Goal: Information Seeking & Learning: Check status

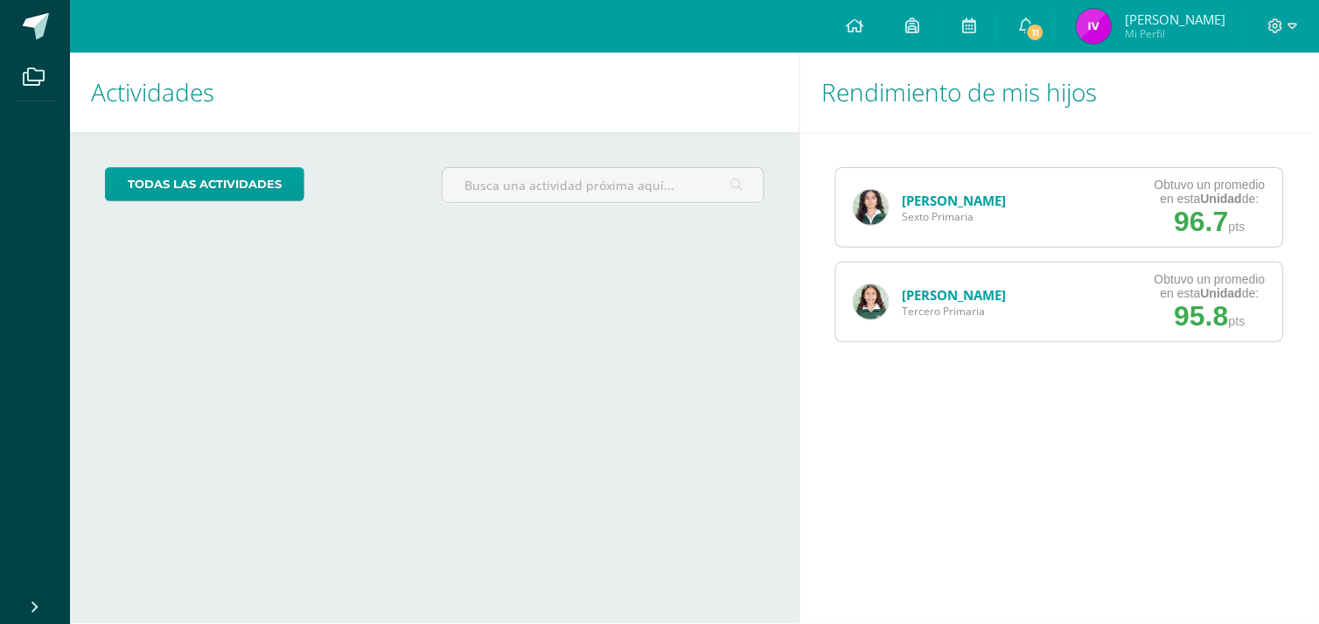
click at [868, 198] on img at bounding box center [871, 207] width 35 height 35
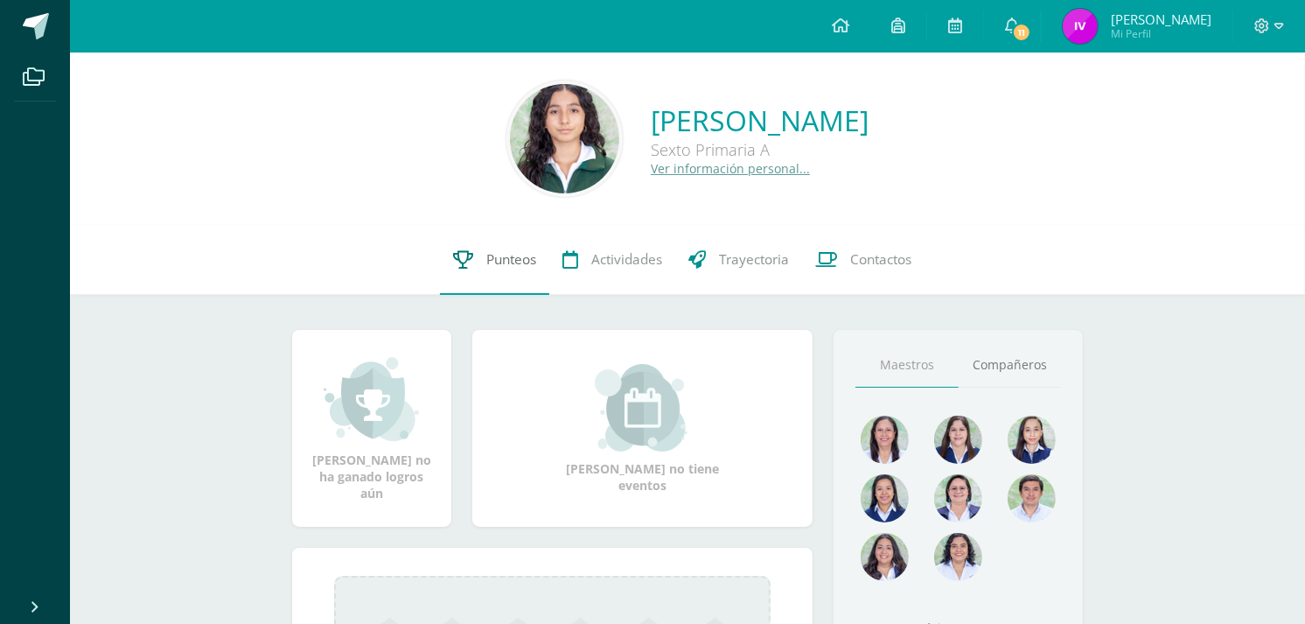
click at [479, 250] on link "Punteos" at bounding box center [494, 260] width 109 height 70
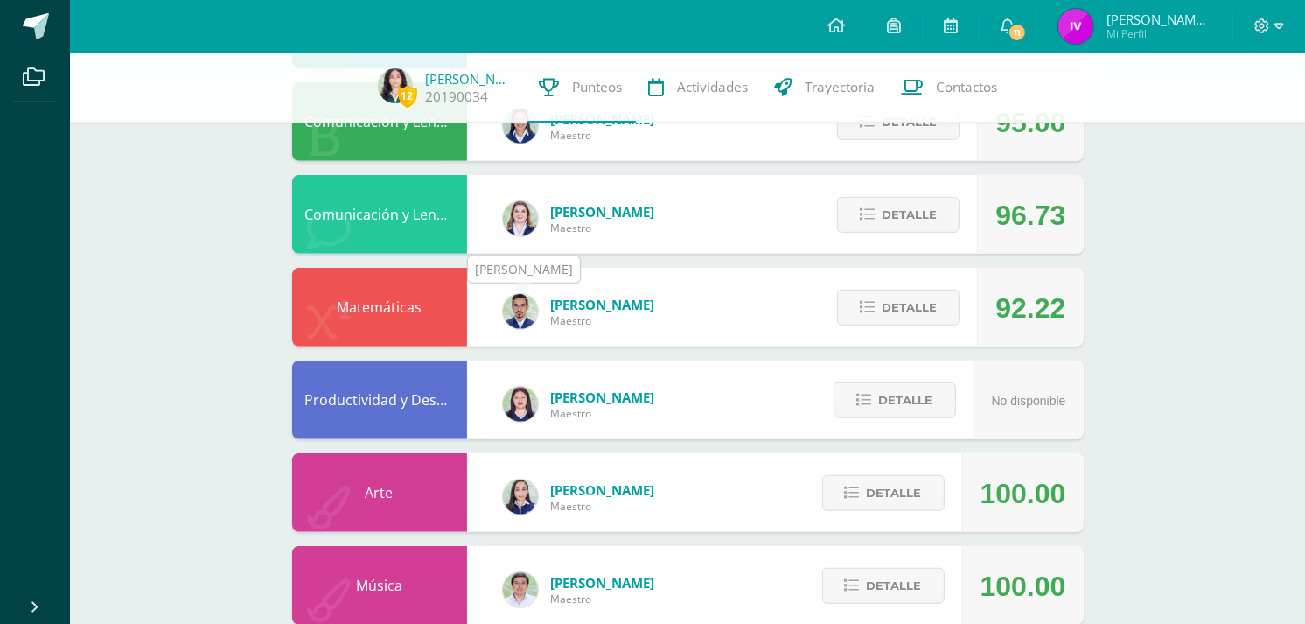
scroll to position [971, 0]
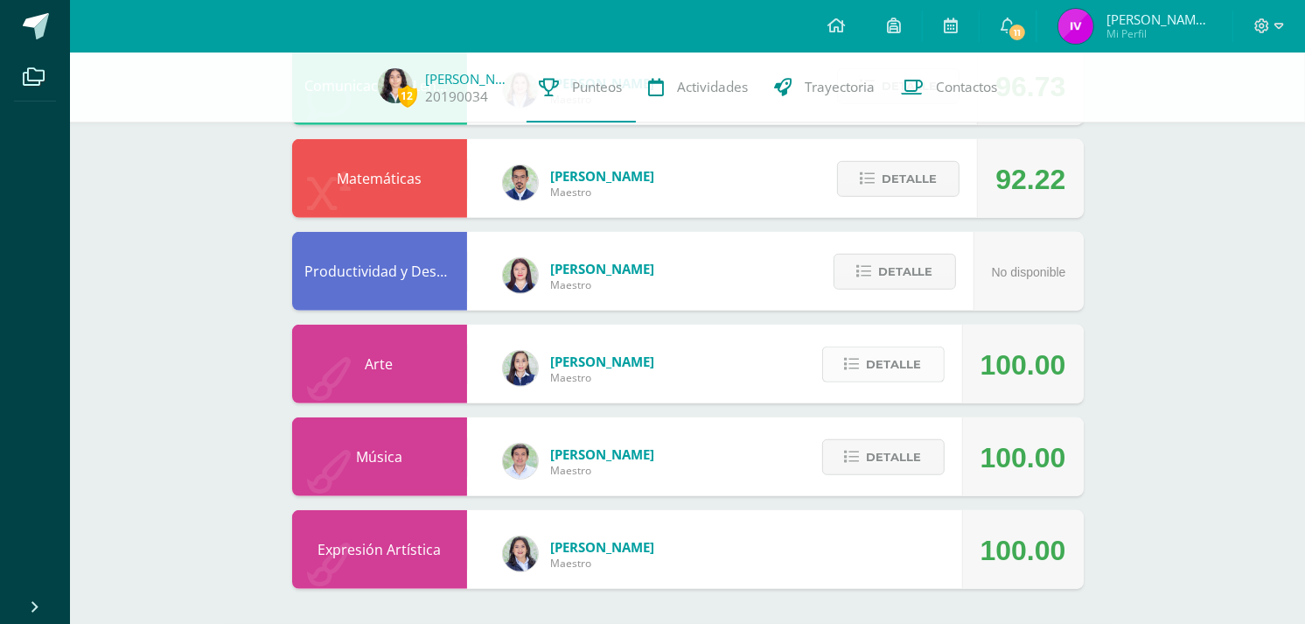
click at [903, 366] on span "Detalle" at bounding box center [894, 364] width 55 height 32
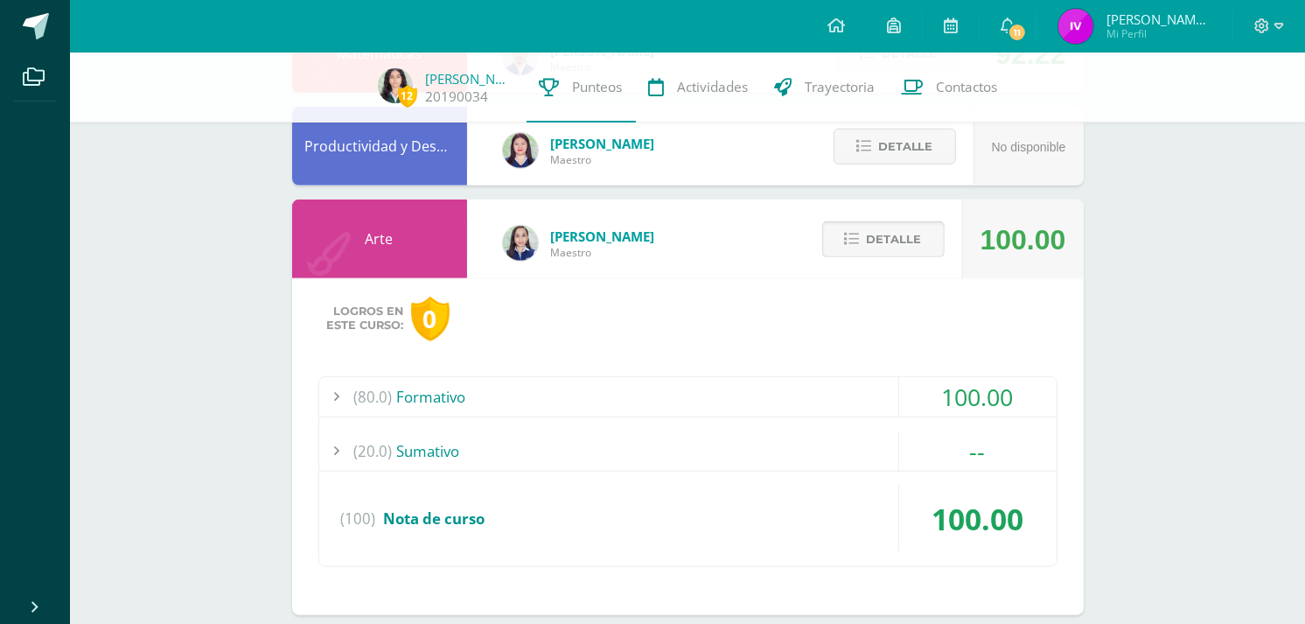
scroll to position [1097, 0]
click at [849, 406] on div "(80.0) Formativo" at bounding box center [687, 395] width 737 height 39
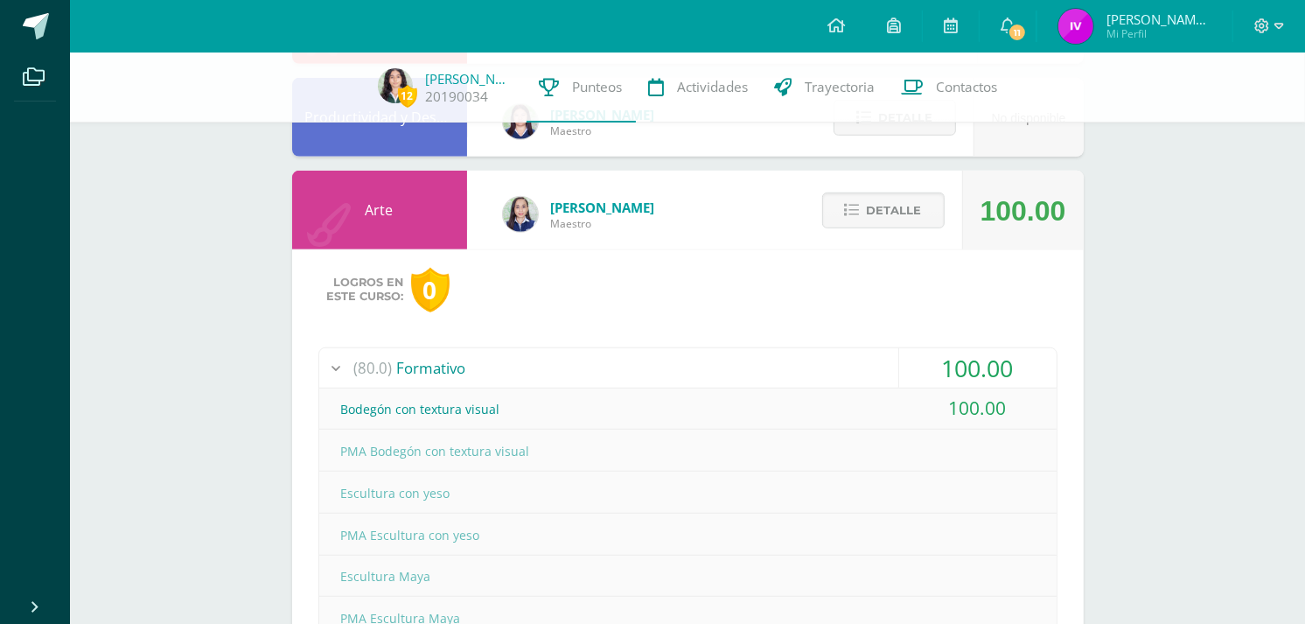
scroll to position [1132, 0]
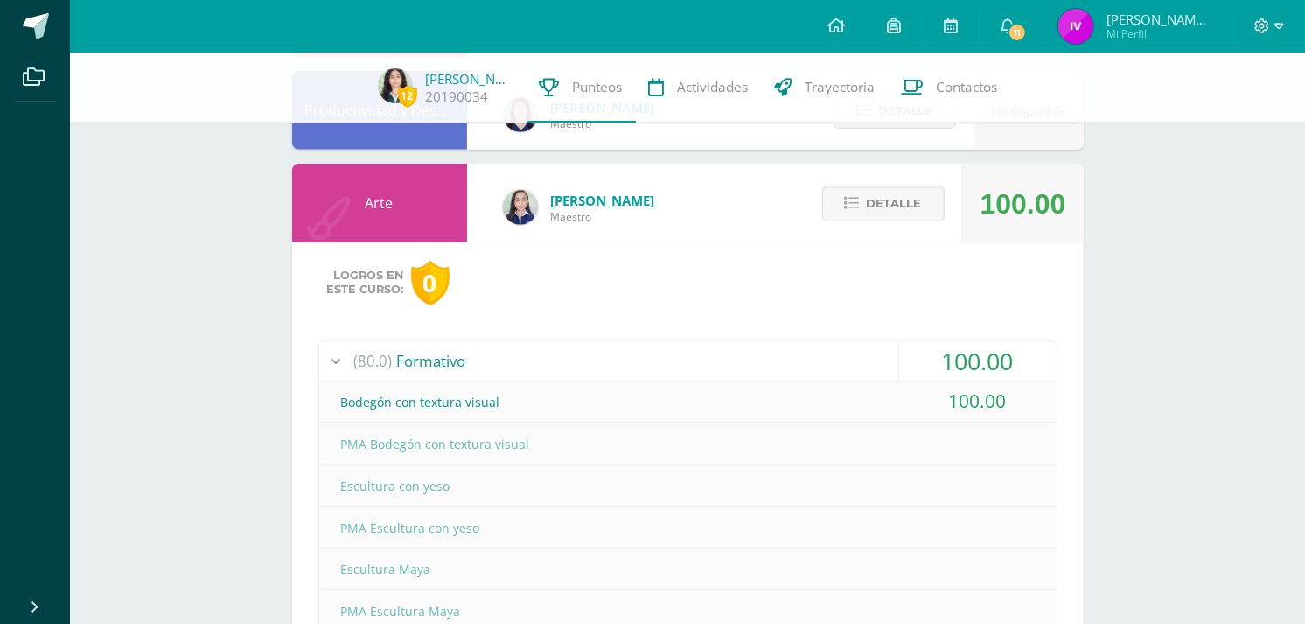
click at [904, 223] on div "Detalle" at bounding box center [879, 203] width 166 height 79
click at [889, 197] on span "Detalle" at bounding box center [894, 203] width 55 height 32
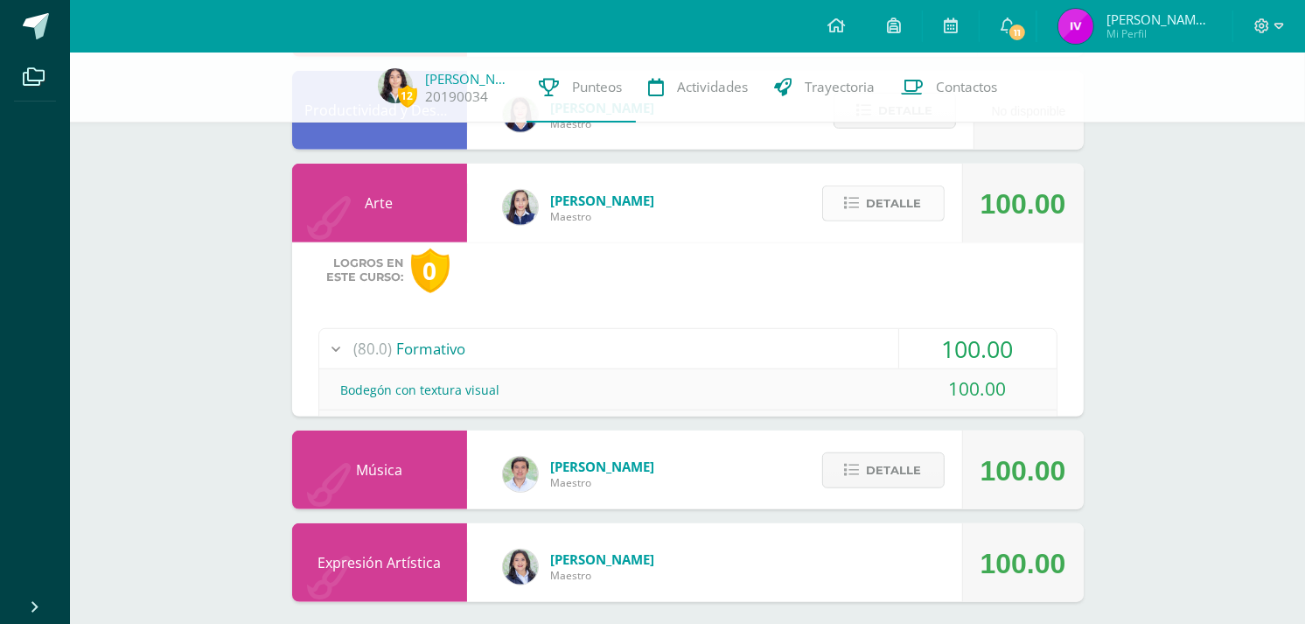
scroll to position [971, 0]
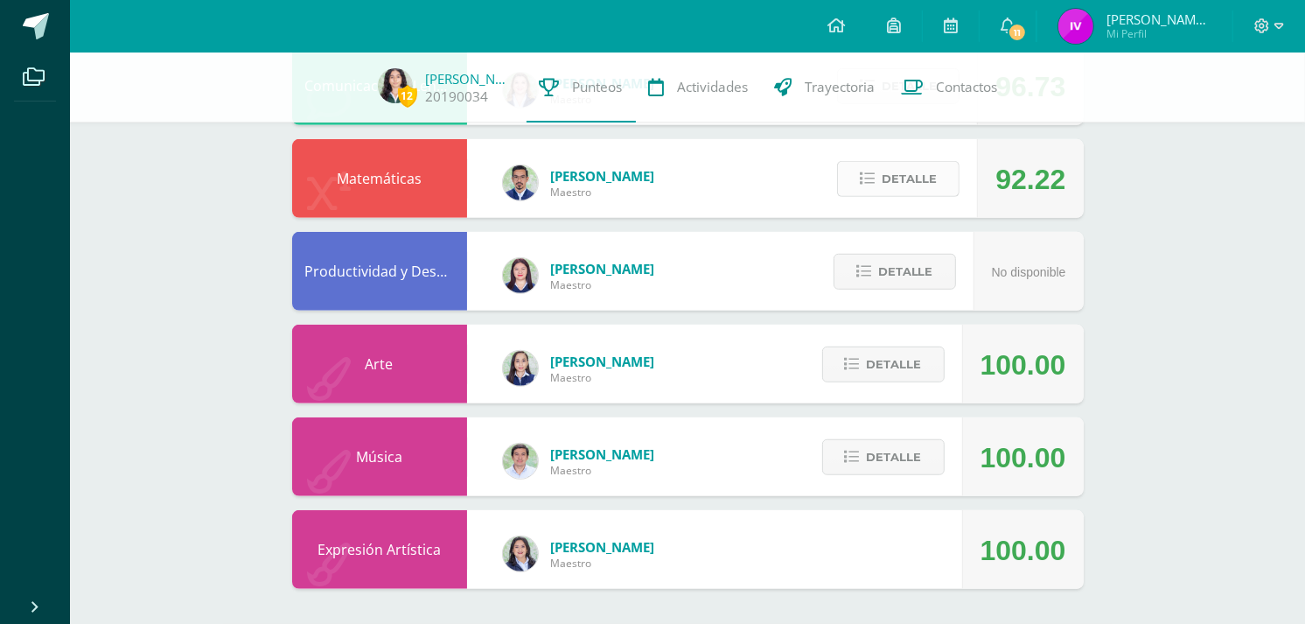
click at [885, 185] on span "Detalle" at bounding box center [909, 179] width 55 height 32
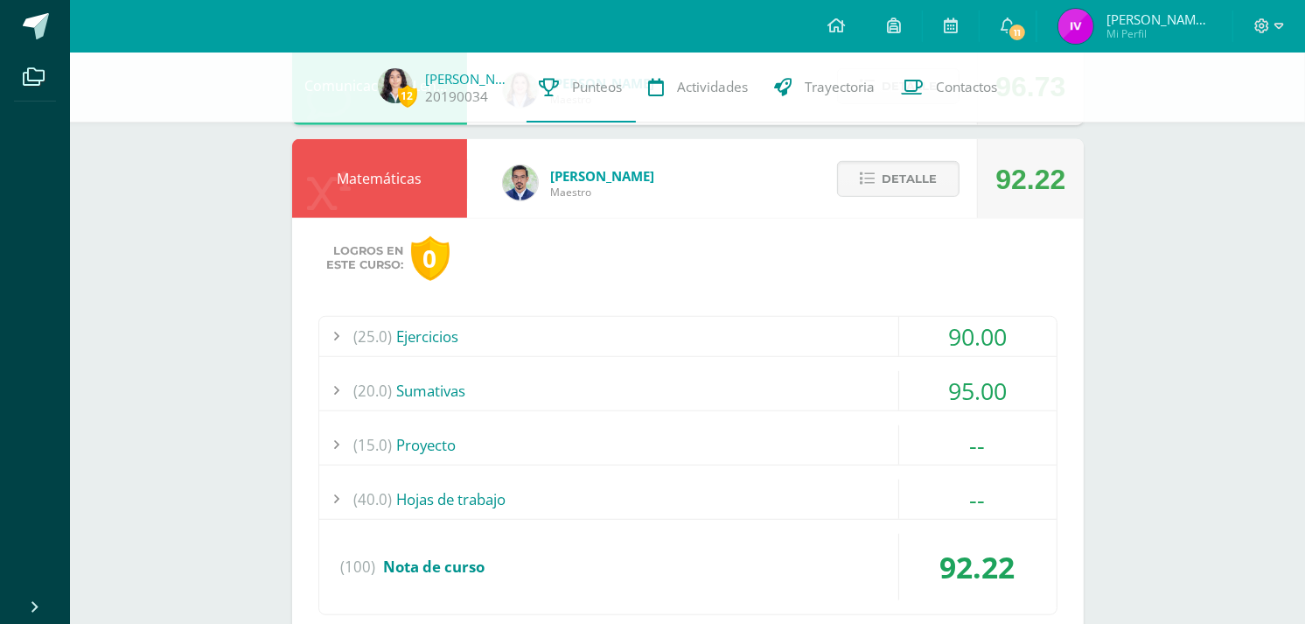
scroll to position [994, 0]
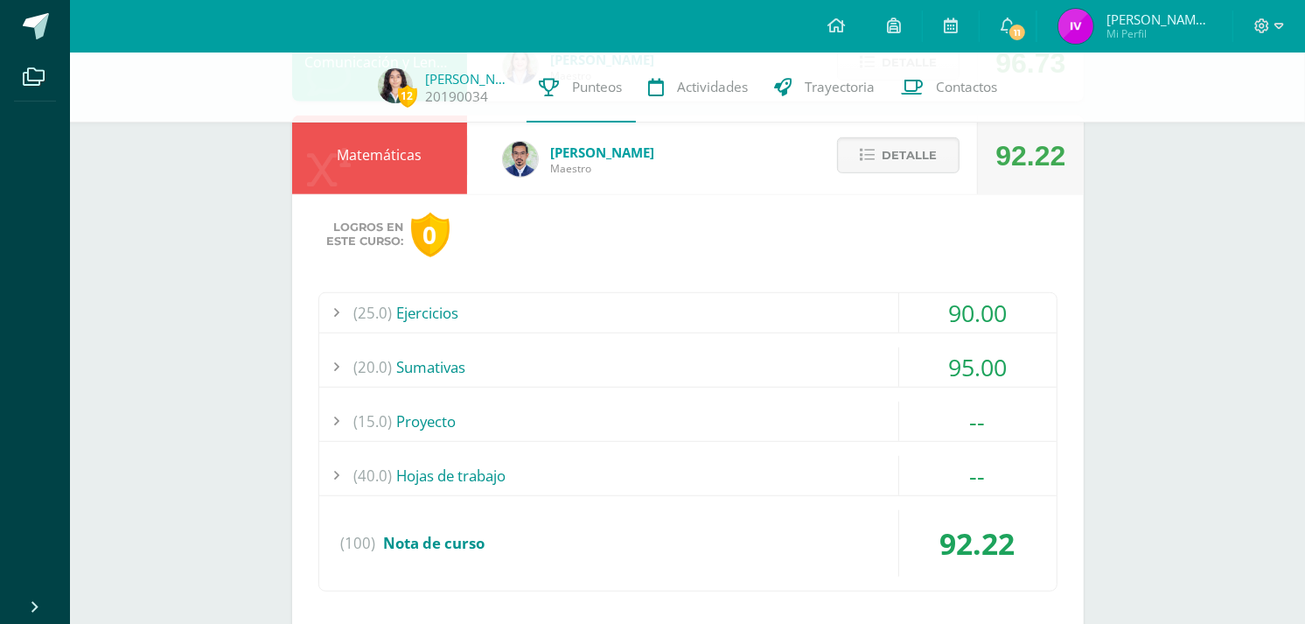
click at [768, 312] on div "(25.0) Ejercicios" at bounding box center [687, 312] width 737 height 39
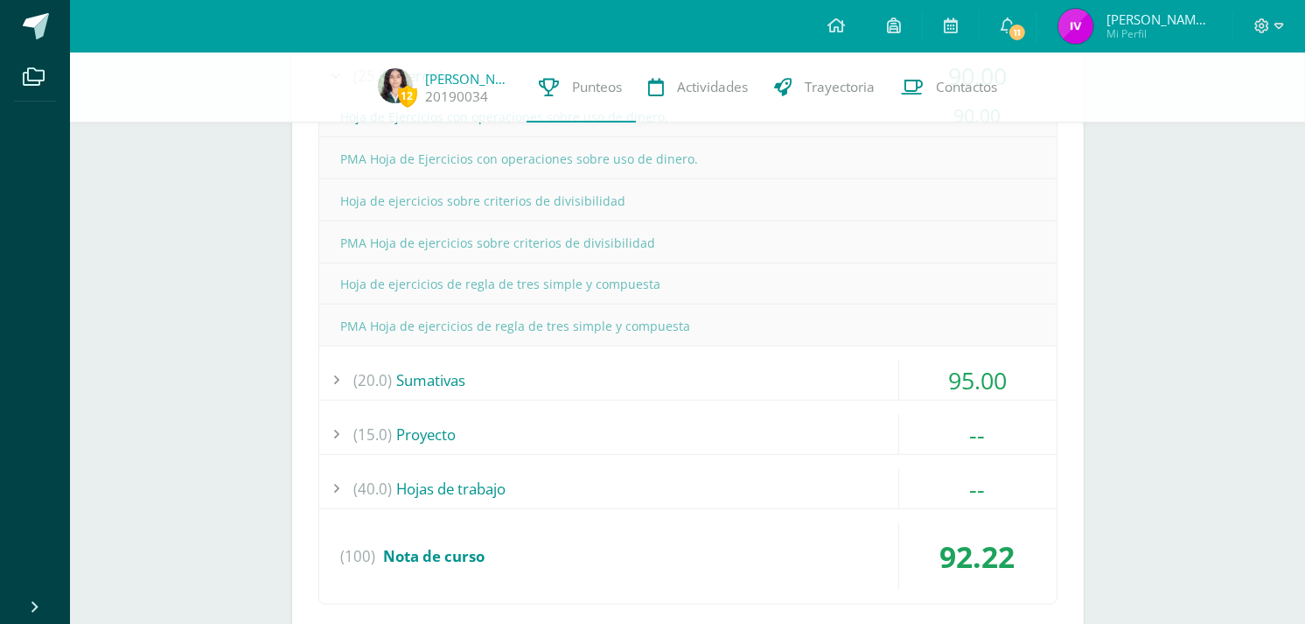
scroll to position [1233, 0]
click at [763, 359] on div "(20.0) Sumativas" at bounding box center [687, 378] width 737 height 39
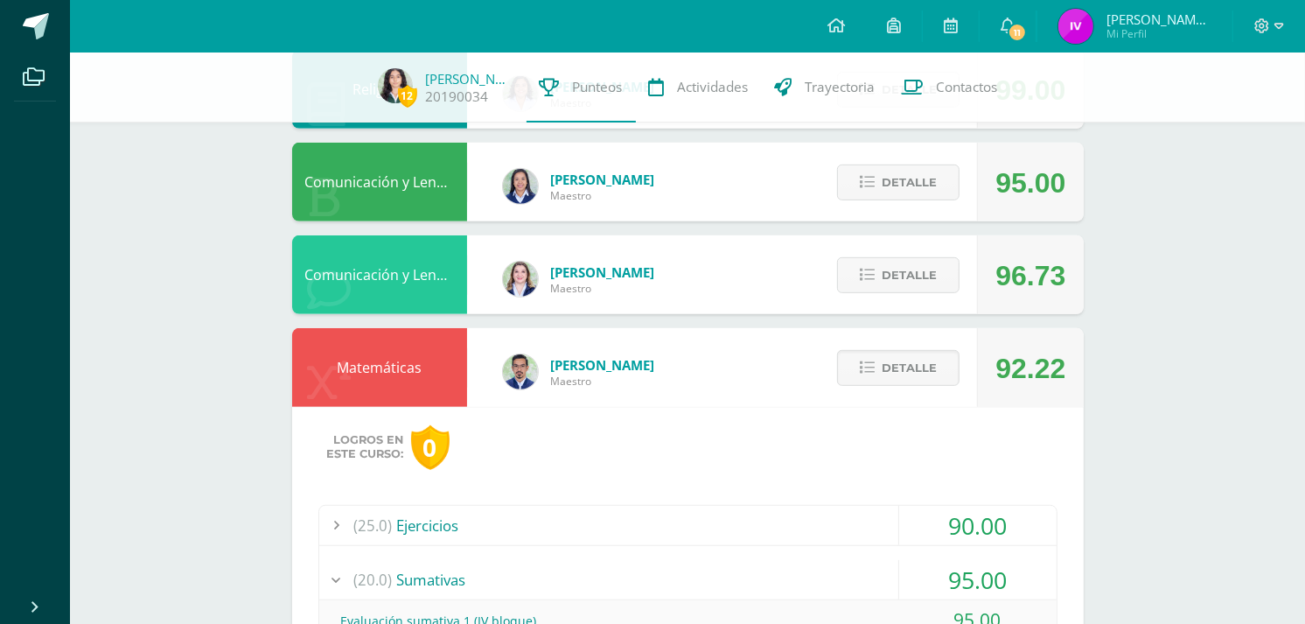
scroll to position [774, 0]
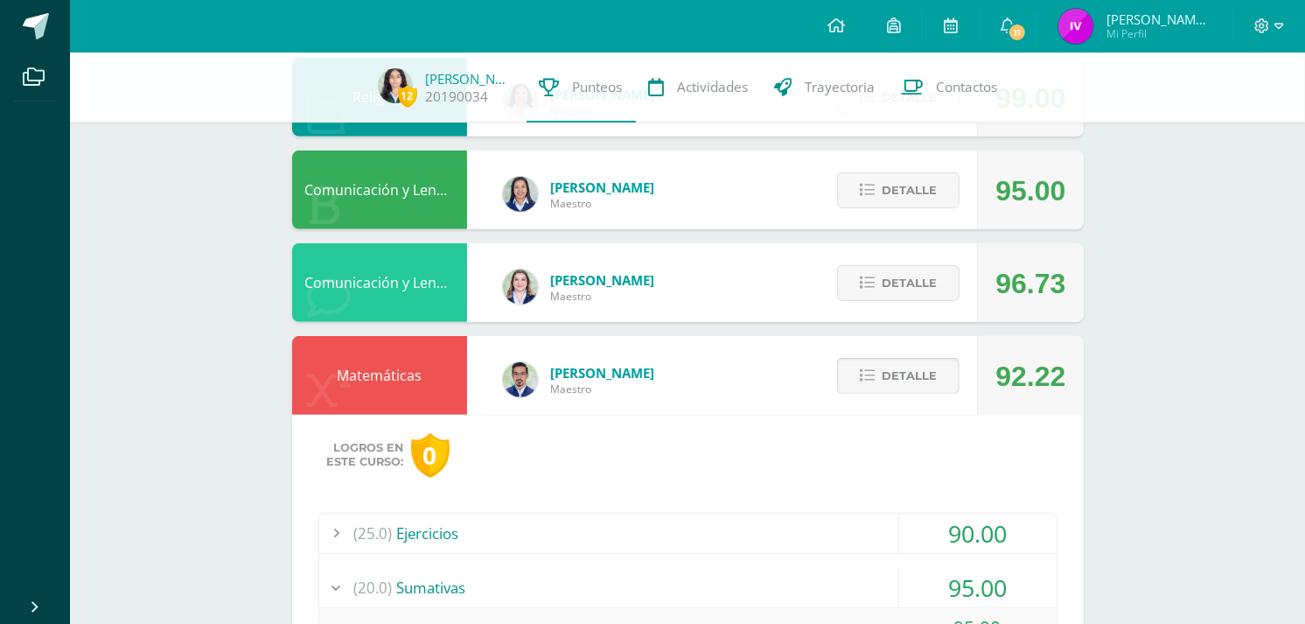
click at [898, 378] on span "Detalle" at bounding box center [909, 375] width 55 height 32
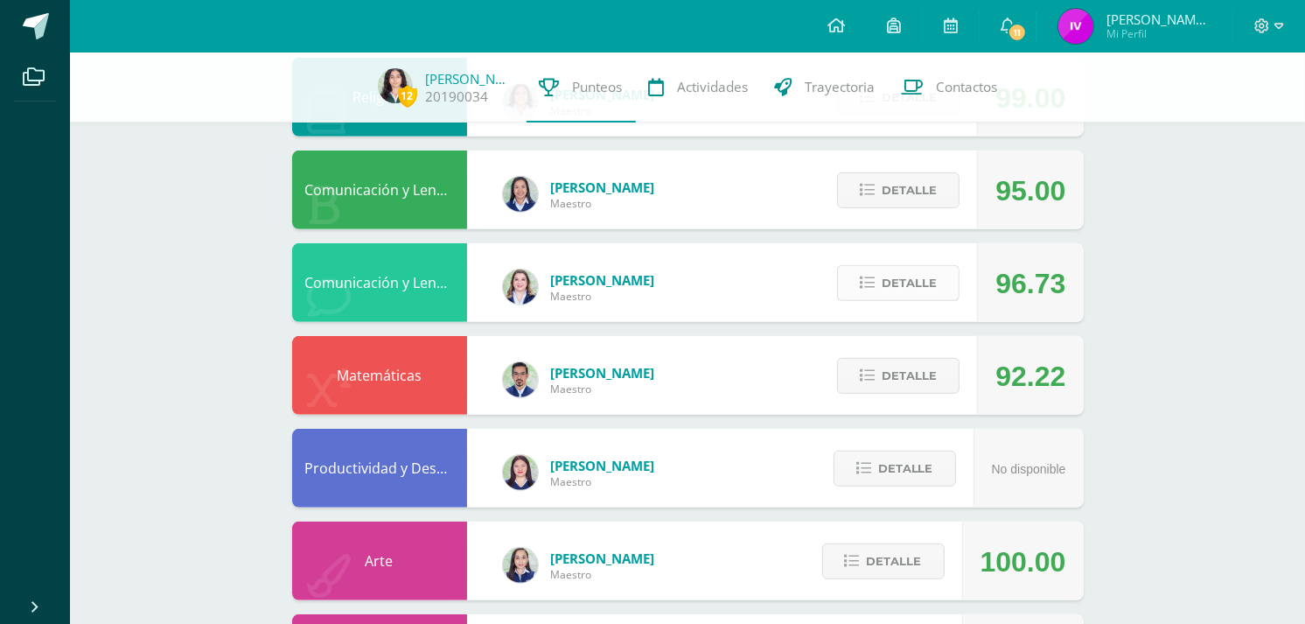
click at [889, 291] on span "Detalle" at bounding box center [909, 283] width 55 height 32
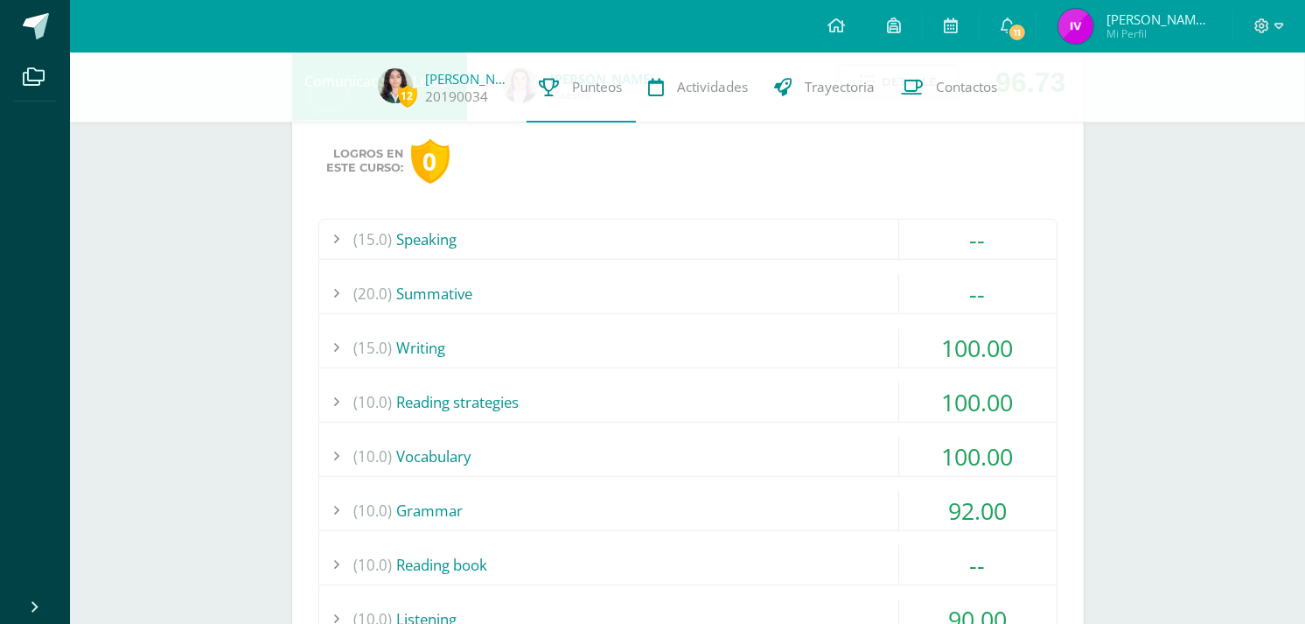
scroll to position [1086, 0]
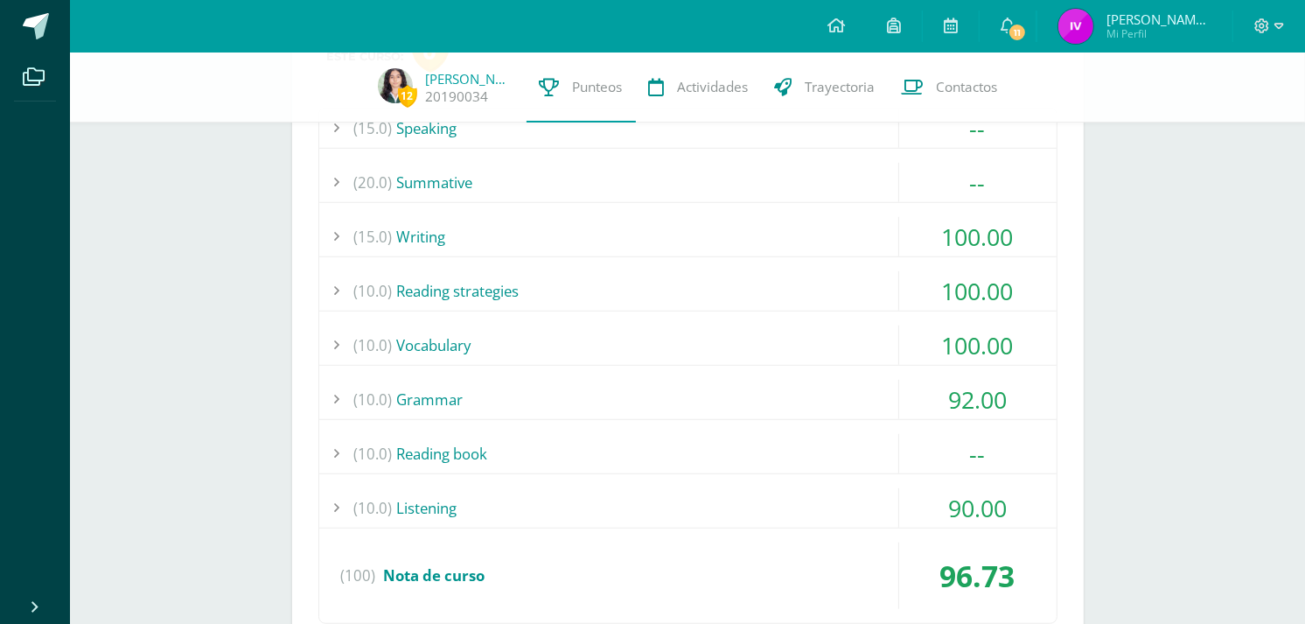
click at [831, 377] on div "(15.0) Speaking -- Show and tell" at bounding box center [687, 366] width 739 height 516
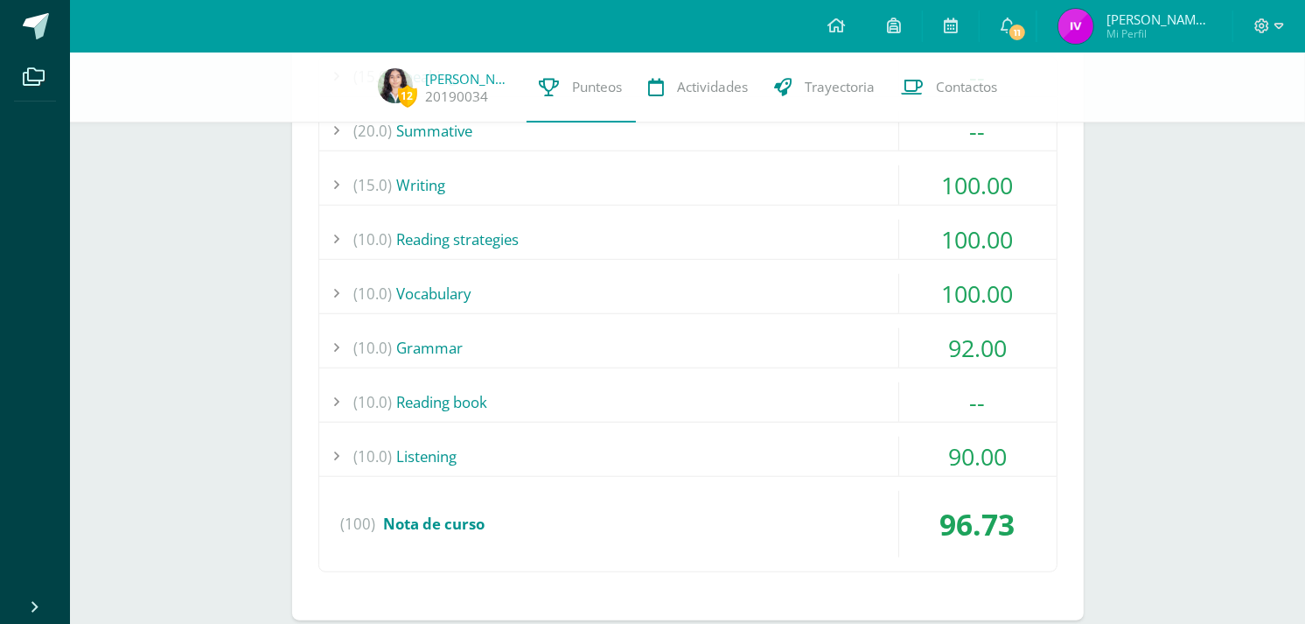
scroll to position [1165, 0]
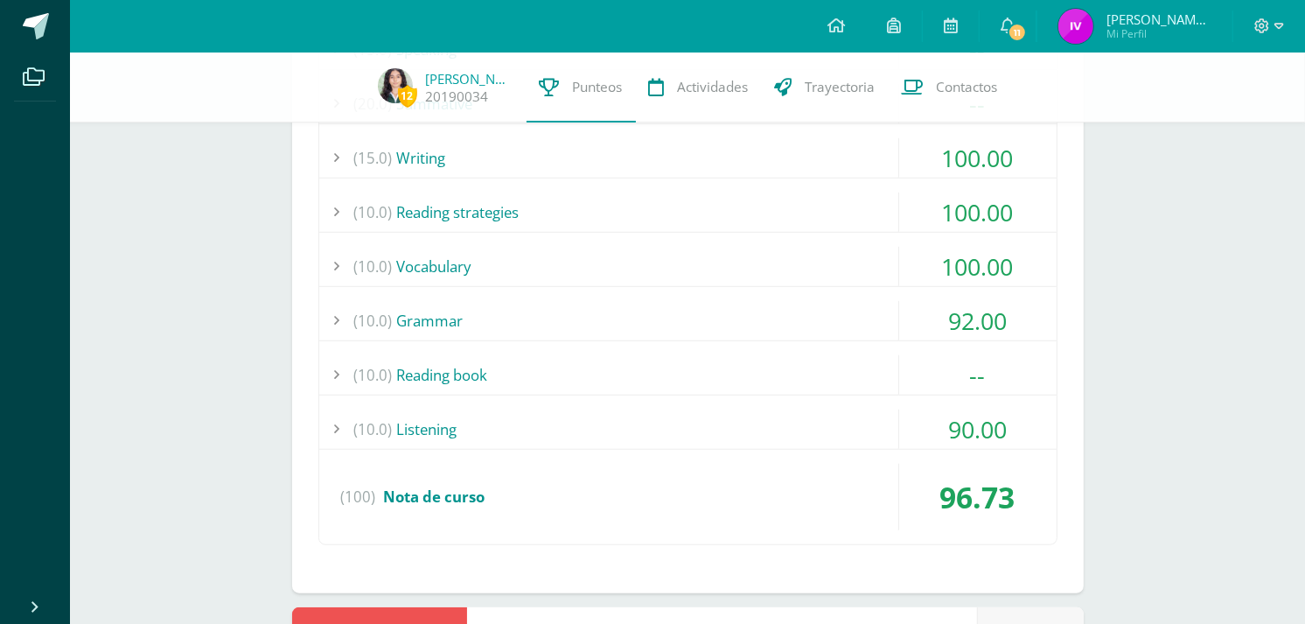
click at [819, 421] on div "(10.0) Listening" at bounding box center [687, 428] width 737 height 39
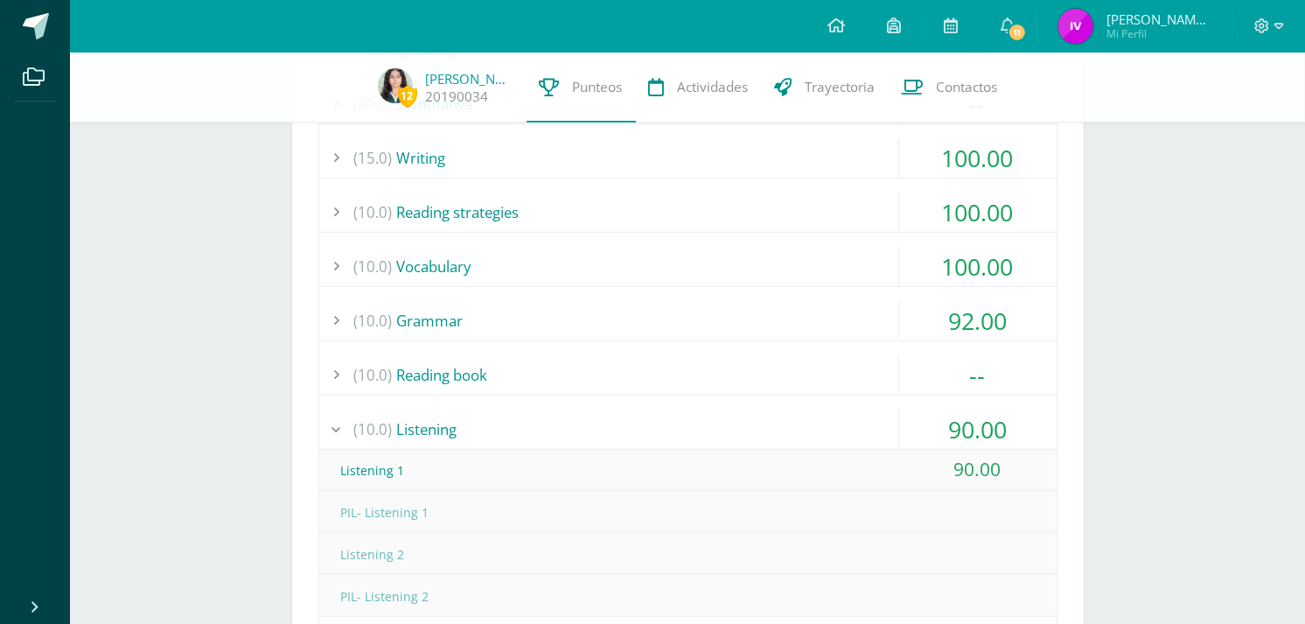
click at [819, 421] on div "(10.0) Listening" at bounding box center [687, 428] width 737 height 39
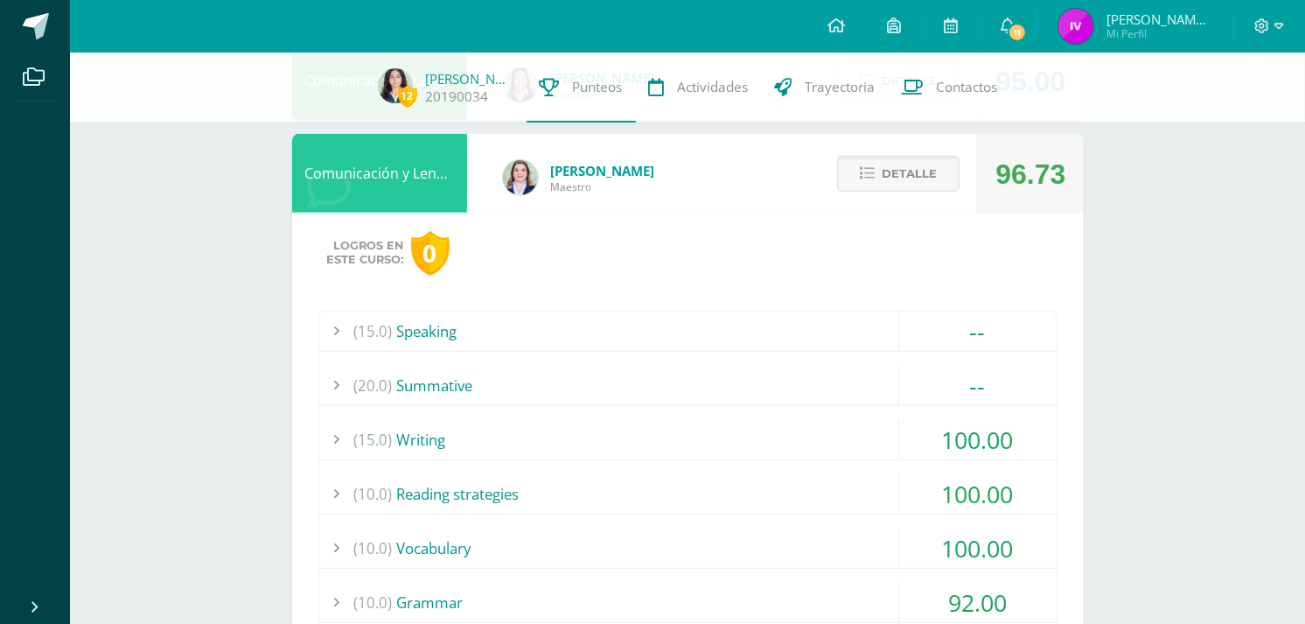
scroll to position [882, 0]
click at [903, 182] on span "Detalle" at bounding box center [909, 175] width 55 height 32
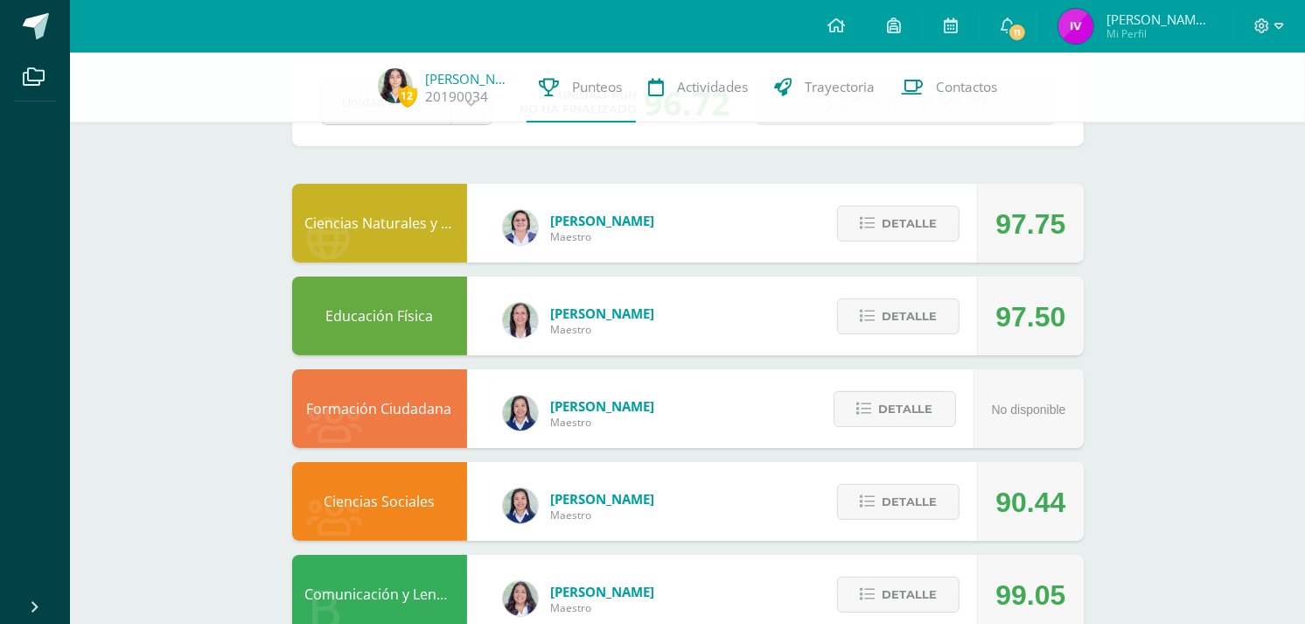
scroll to position [90, 0]
